Goal: Check status: Check status

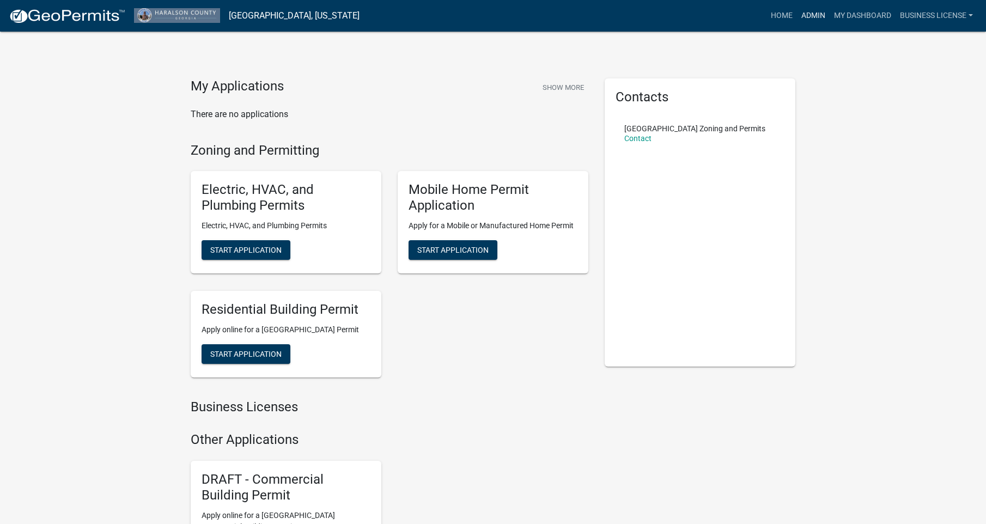
click at [807, 16] on link "Admin" at bounding box center [813, 15] width 33 height 21
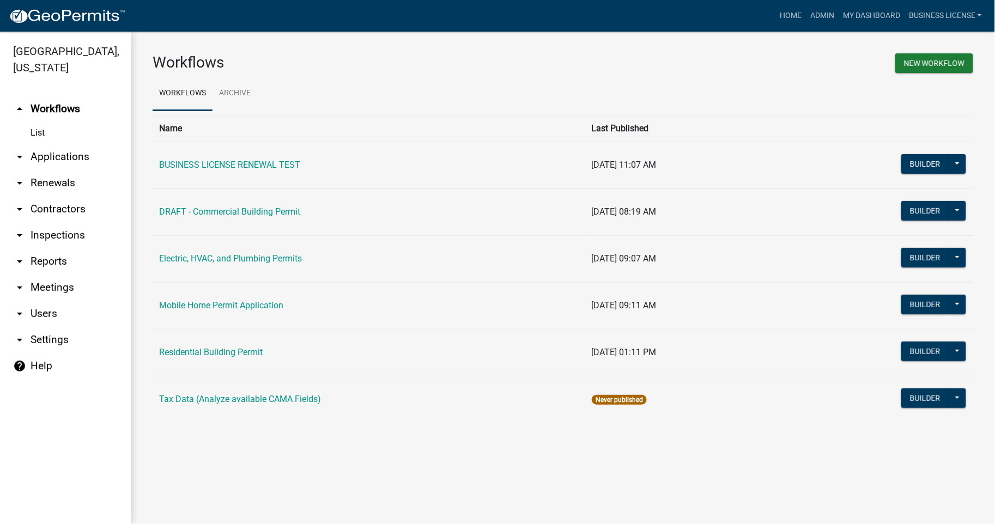
click at [55, 158] on link "arrow_drop_down Applications" at bounding box center [65, 157] width 131 height 26
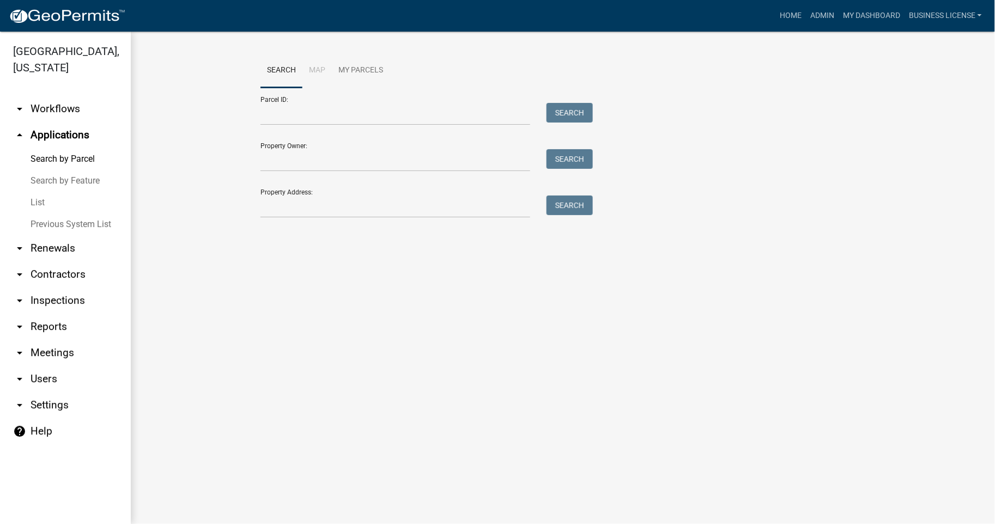
click at [44, 204] on link "List" at bounding box center [65, 203] width 131 height 22
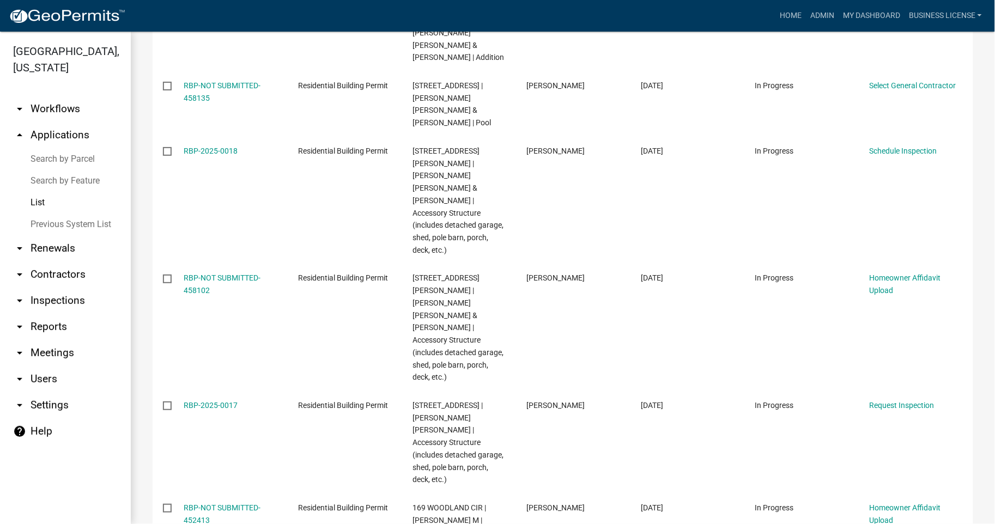
scroll to position [480, 0]
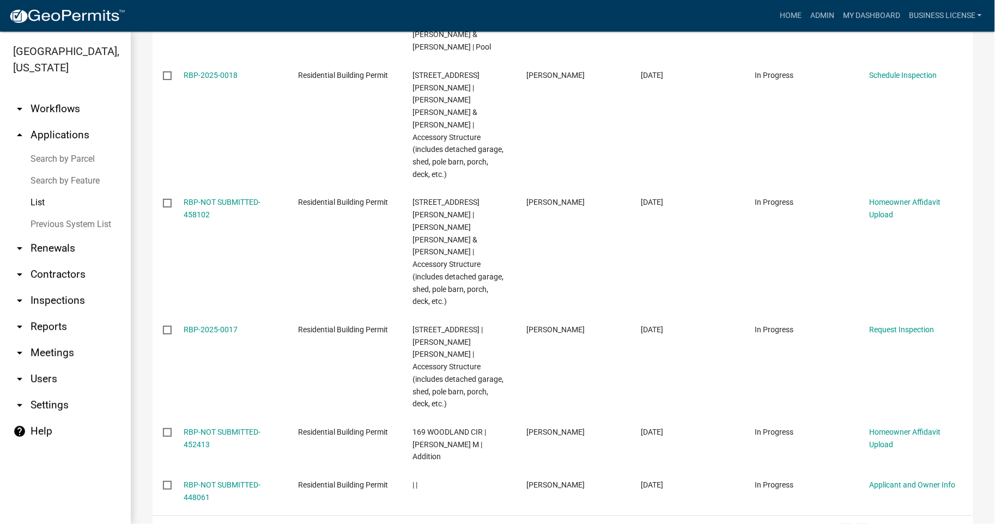
click at [856, 524] on link "2" at bounding box center [862, 530] width 13 height 12
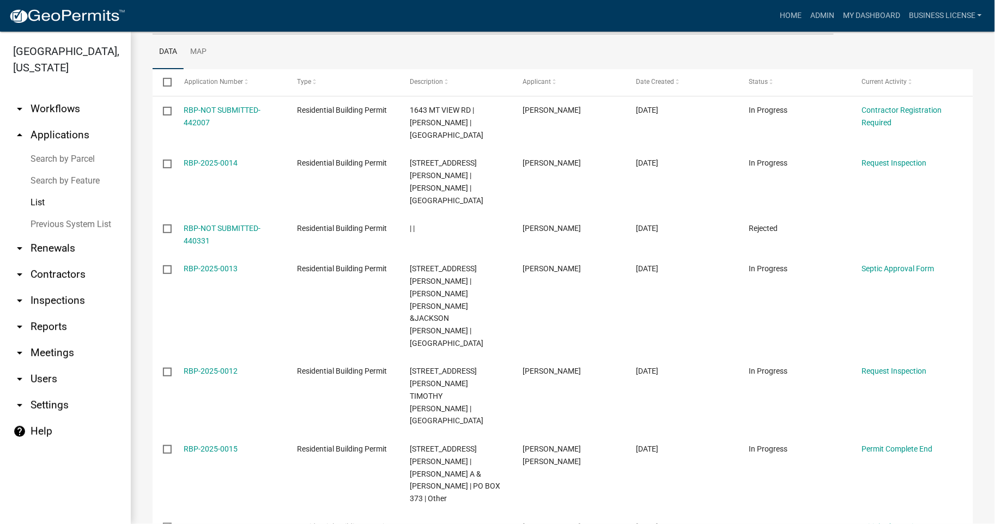
scroll to position [161, 0]
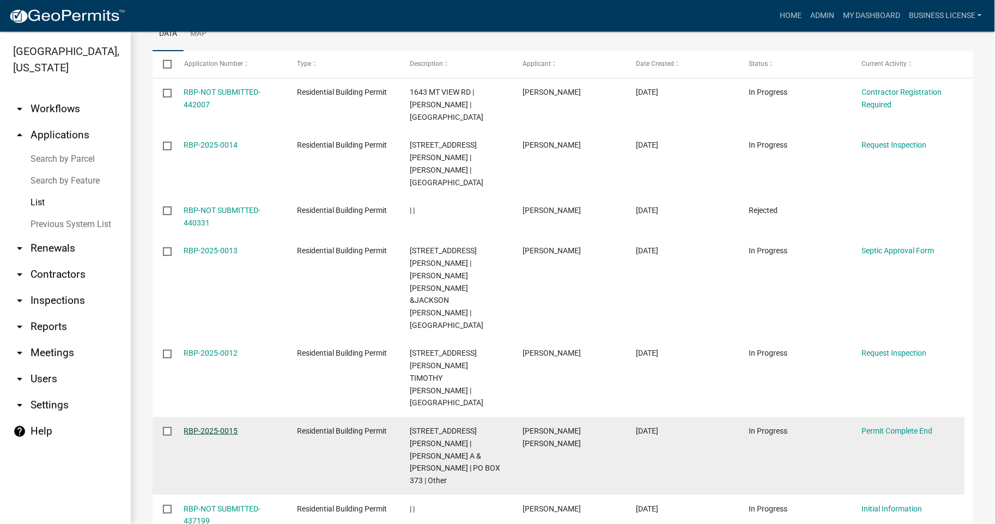
click at [199, 427] on link "RBP-2025-0015" at bounding box center [211, 431] width 54 height 9
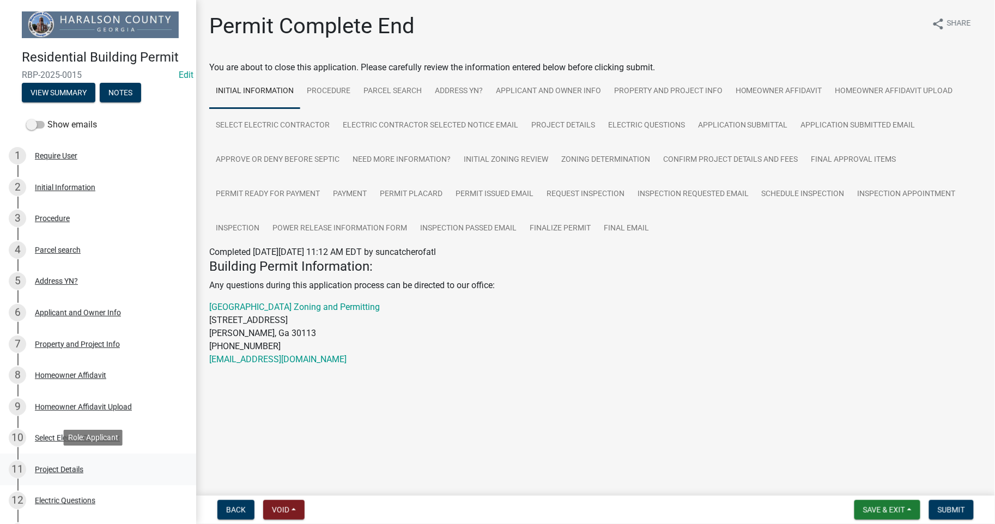
click at [73, 466] on div "Project Details" at bounding box center [59, 470] width 48 height 8
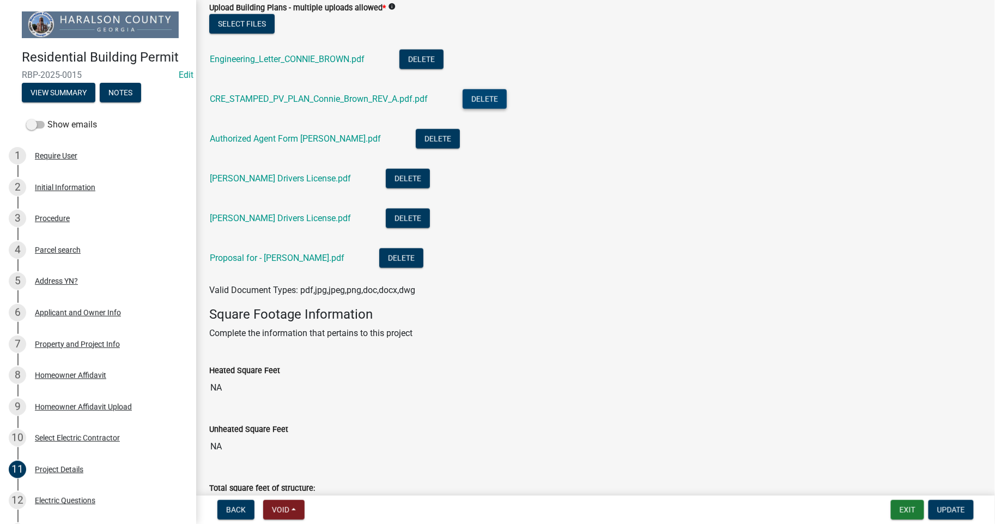
scroll to position [484, 0]
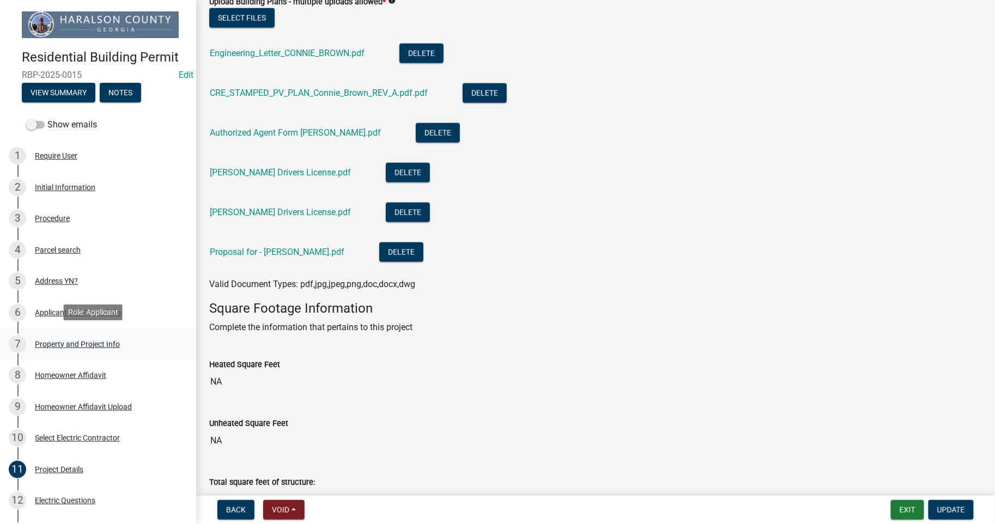
click at [67, 342] on div "Property and Project Info" at bounding box center [77, 345] width 85 height 8
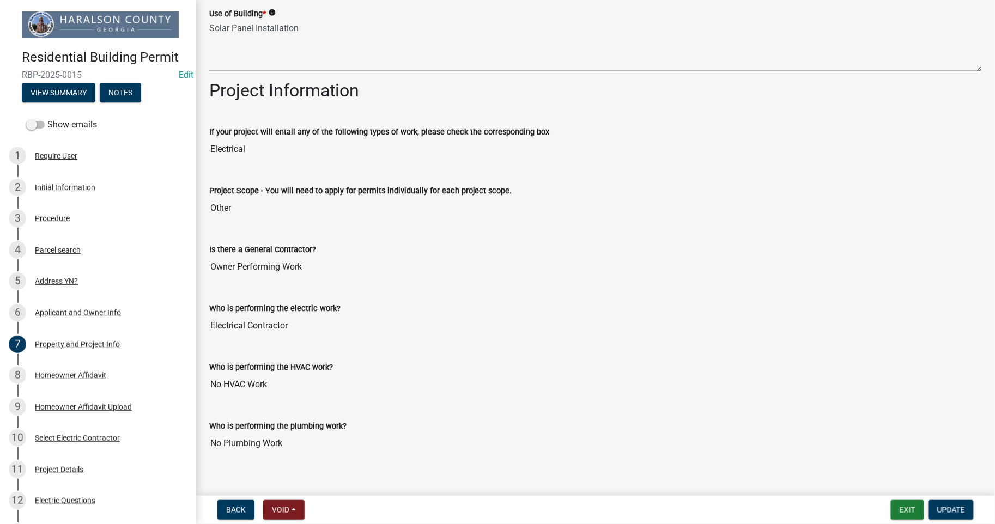
scroll to position [529, 0]
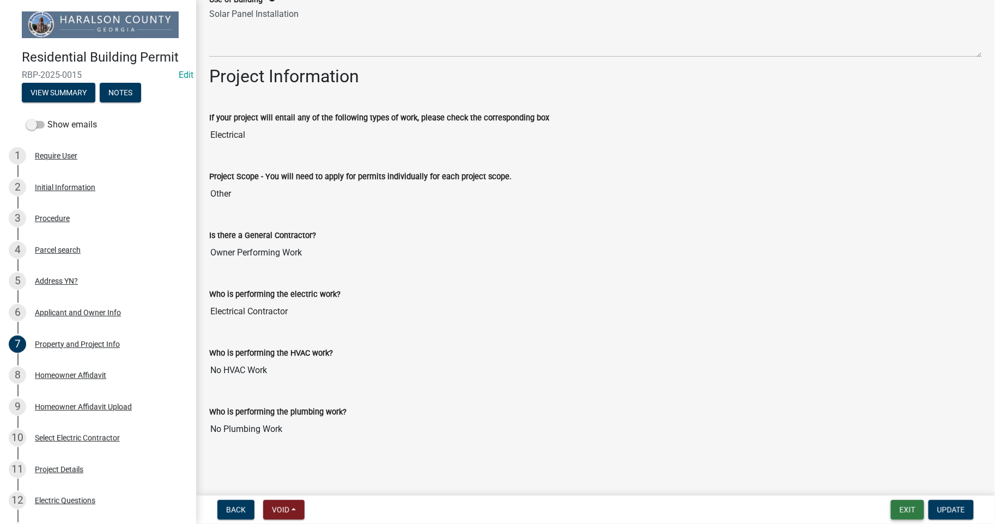
click at [899, 511] on button "Exit" at bounding box center [907, 510] width 33 height 20
